Goal: Check status

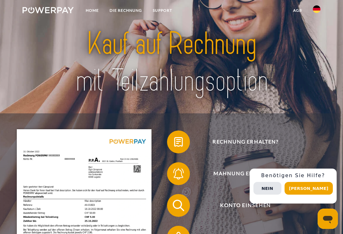
scroll to position [2, 0]
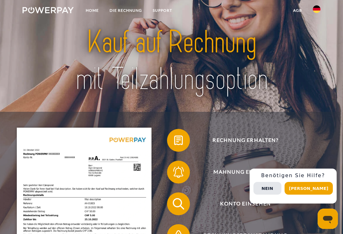
click at [316, 188] on button "[PERSON_NAME]" at bounding box center [308, 188] width 48 height 13
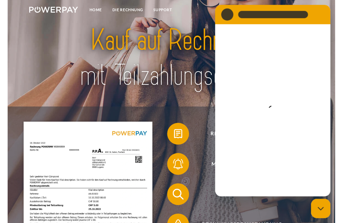
scroll to position [0, 0]
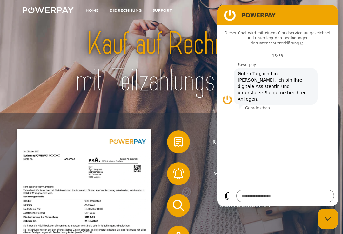
click at [199, 140] on span "Rechnung erhalten?" at bounding box center [245, 141] width 140 height 23
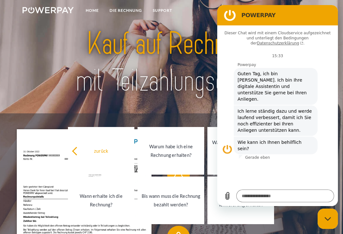
click at [43, 69] on div at bounding box center [171, 63] width 274 height 102
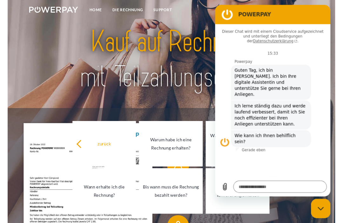
type textarea "*"
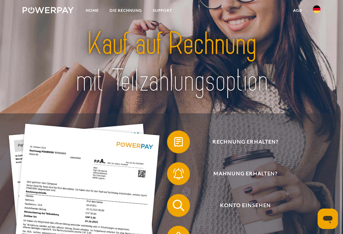
click at [270, 143] on span "Rechnung erhalten?" at bounding box center [245, 141] width 140 height 23
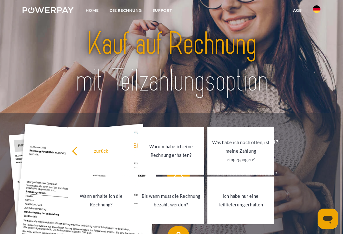
click at [262, 153] on div "Was habe ich noch offen, ist meine Zahlung eingegangen?" at bounding box center [240, 151] width 59 height 26
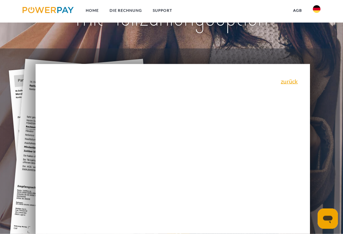
scroll to position [65, 0]
click at [131, 12] on link "DIE RECHNUNG" at bounding box center [125, 10] width 43 height 11
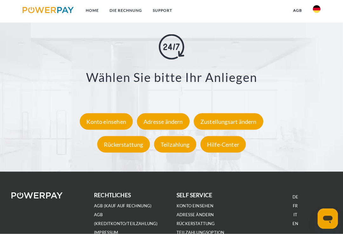
click at [97, 122] on div "Konto einsehen" at bounding box center [106, 121] width 53 height 16
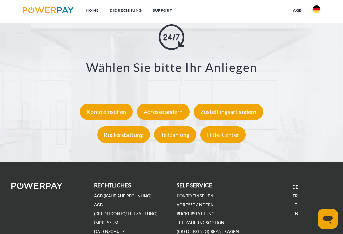
scroll to position [993, 0]
